Goal: Register for event/course

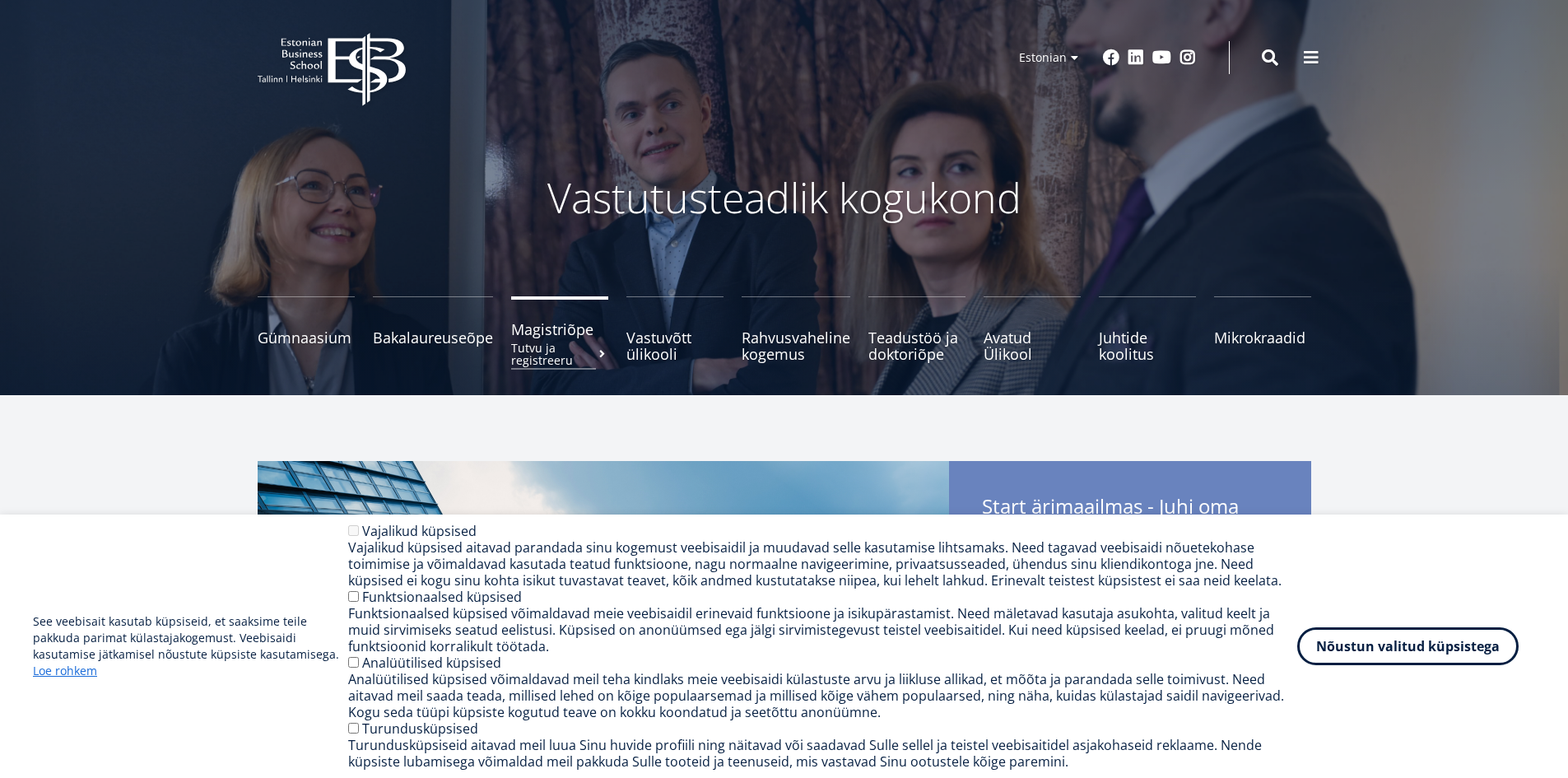
click at [572, 324] on span "Magistriõpe Tutvu ja registreeru" at bounding box center [560, 329] width 97 height 16
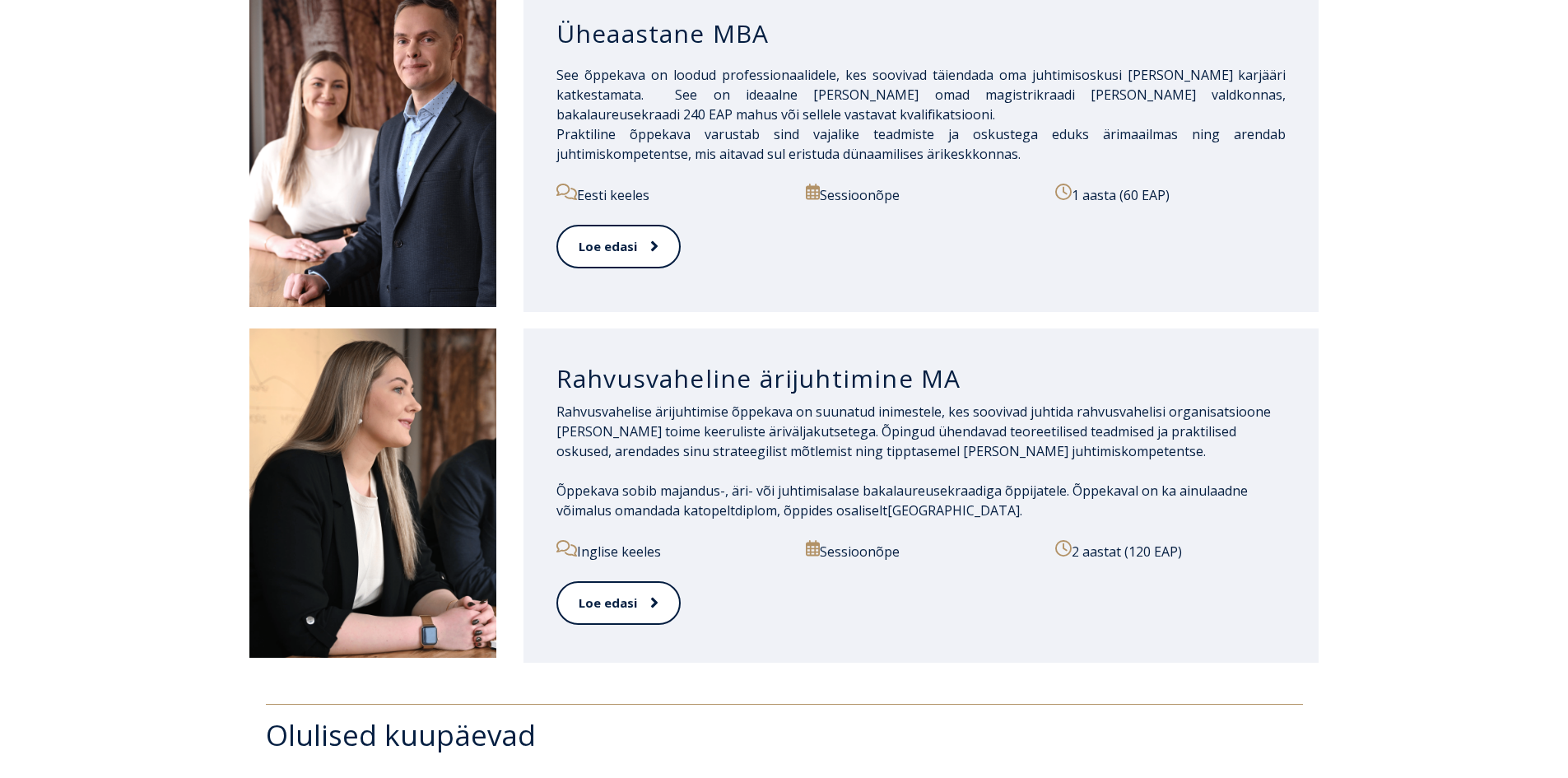
scroll to position [1646, 0]
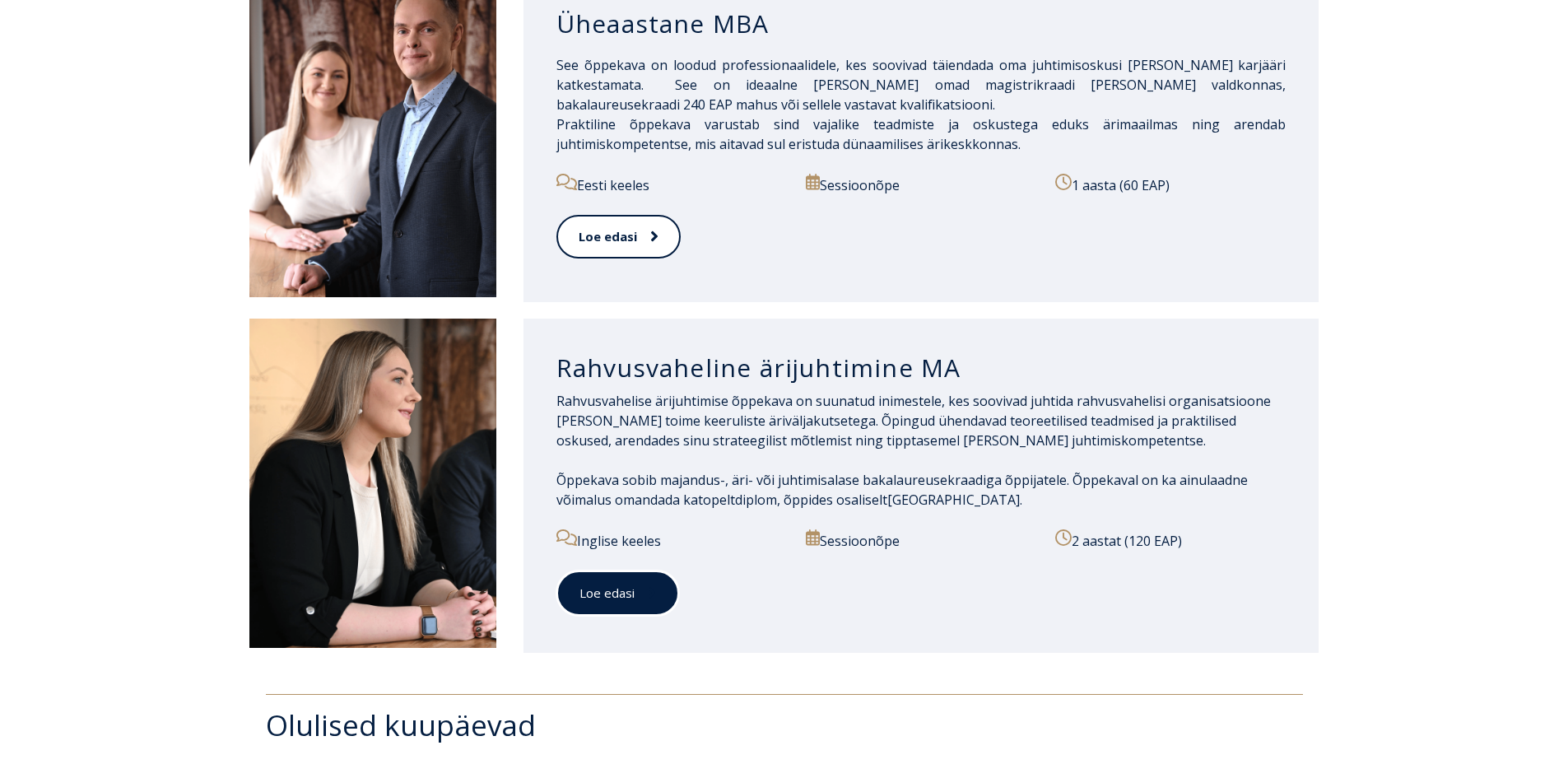
click at [627, 580] on link "Loe edasi" at bounding box center [618, 593] width 123 height 45
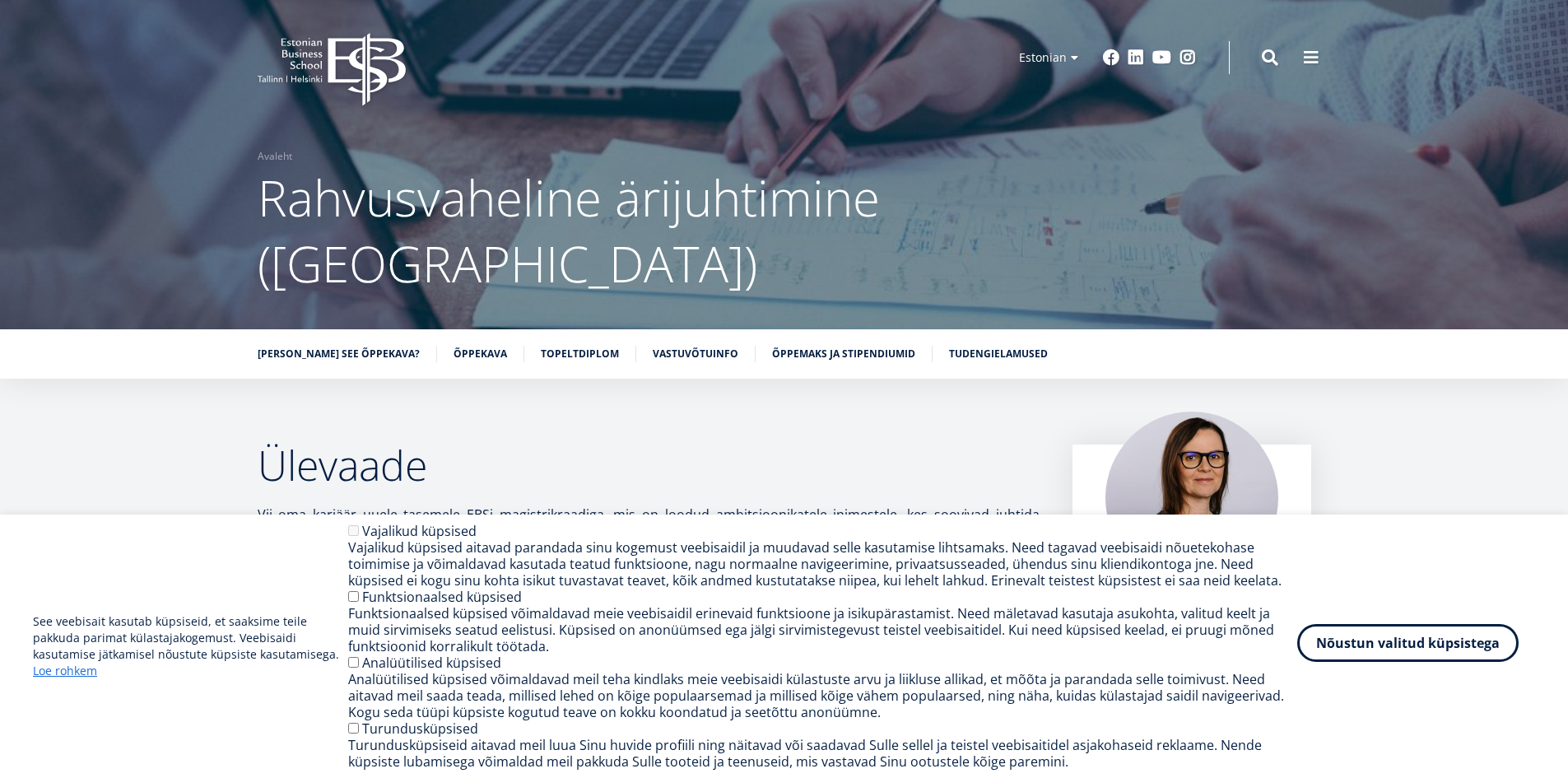
click at [1377, 650] on button "Nõustun valitud küpsistega" at bounding box center [1408, 643] width 222 height 38
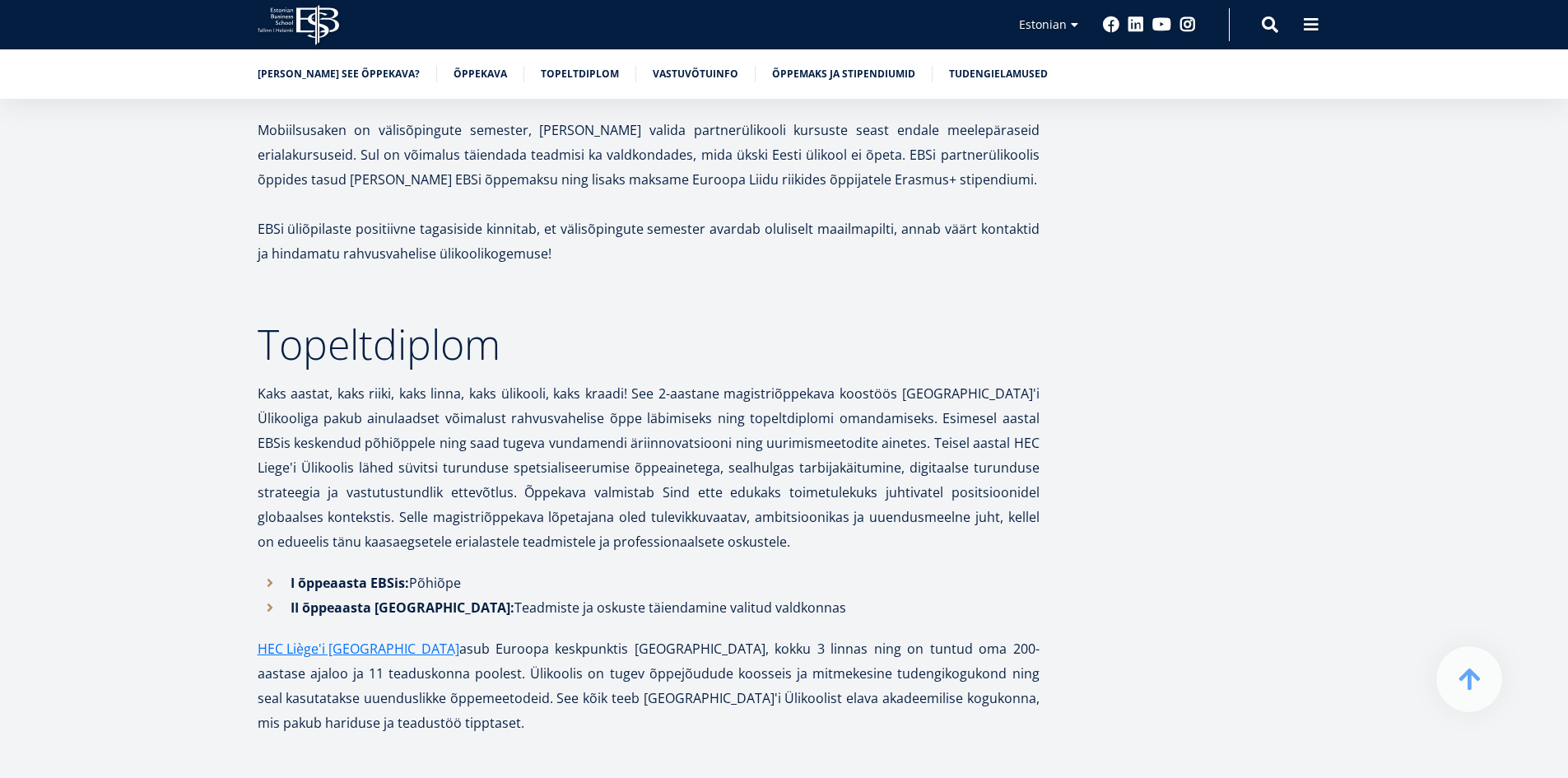
scroll to position [3375, 0]
